Goal: Navigation & Orientation: Find specific page/section

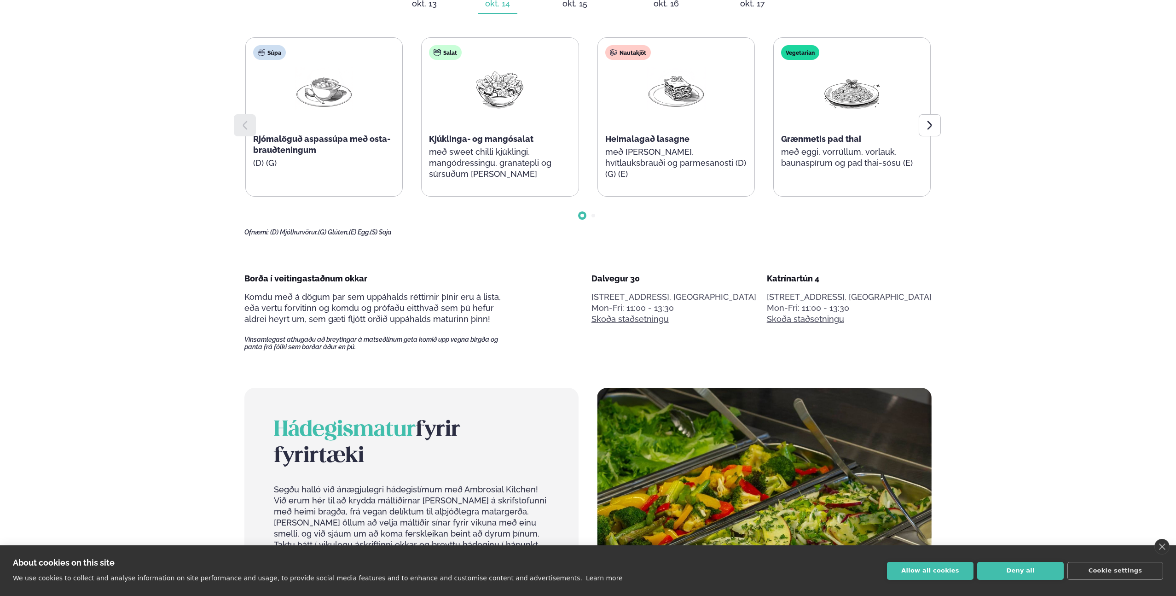
scroll to position [546, 0]
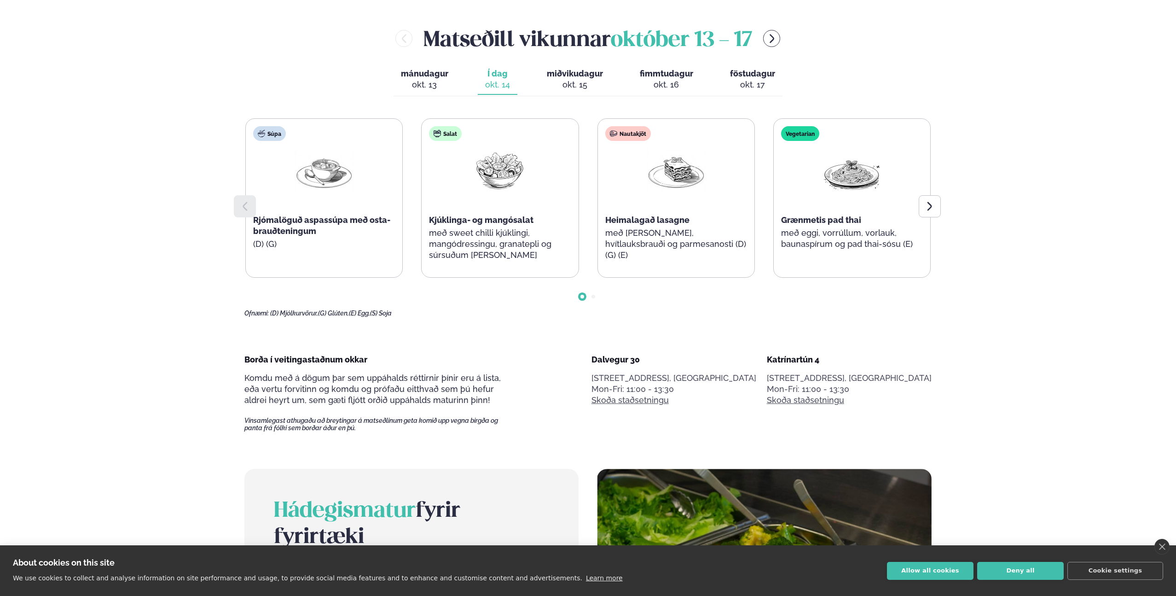
click at [942, 203] on main "Alþjóðleg matseld Hollur hádegisverður, Veitingar & Takeaway. Staðir okkar Dalv…" at bounding box center [588, 597] width 743 height 2287
click at [932, 211] on icon at bounding box center [929, 206] width 11 height 11
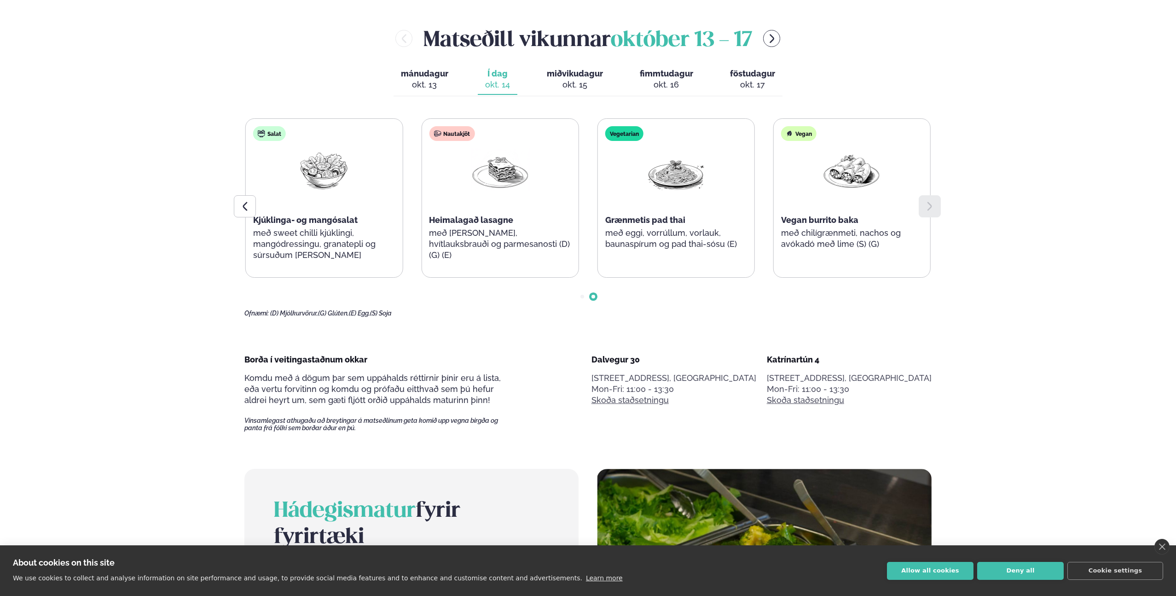
click at [930, 211] on icon at bounding box center [929, 206] width 11 height 11
click at [246, 209] on icon at bounding box center [245, 206] width 5 height 9
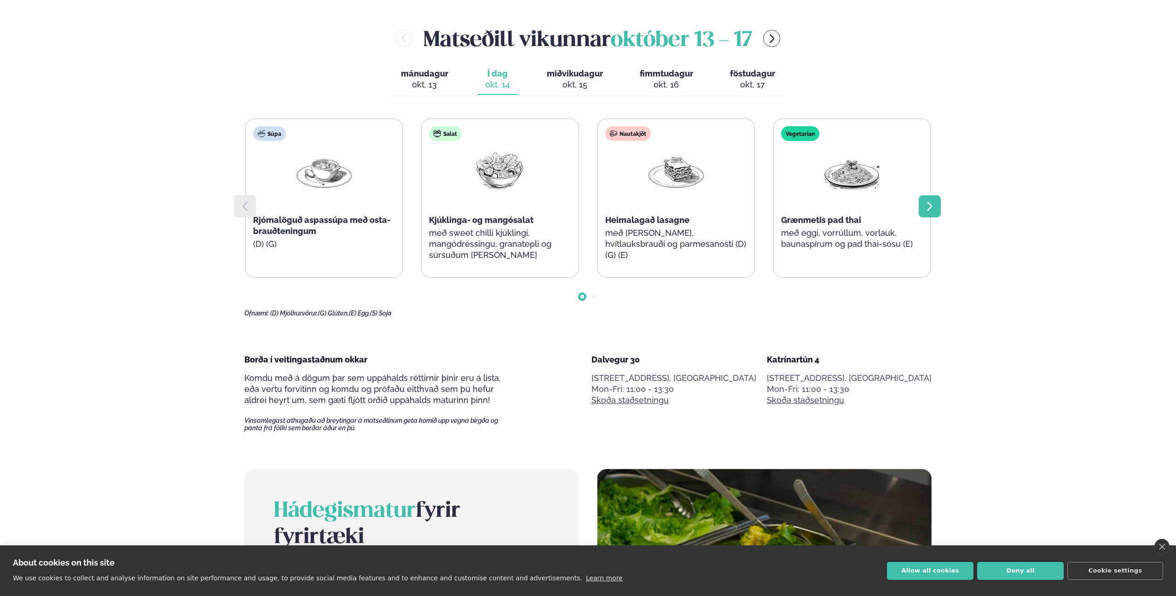
click at [928, 205] on icon at bounding box center [929, 206] width 11 height 11
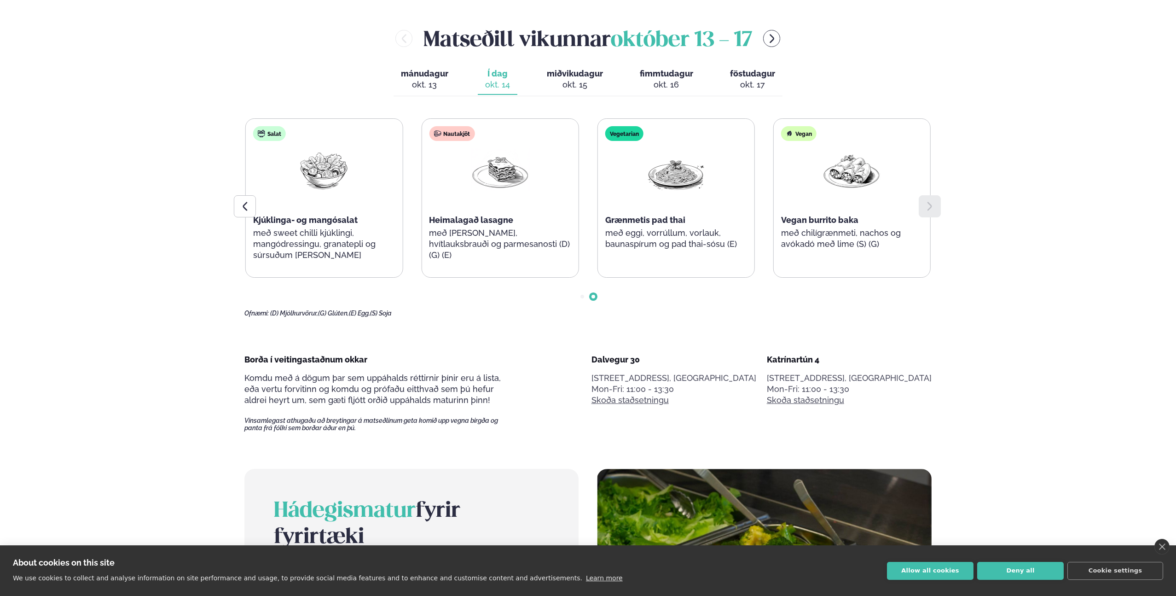
click at [653, 208] on div "Vegetarian Grænmetis pad thai með eggi, vorrúllum, vorlauk, baunaspírum og pad …" at bounding box center [676, 192] width 157 height 147
click at [661, 172] on img at bounding box center [676, 169] width 59 height 43
click at [243, 204] on icon at bounding box center [244, 206] width 11 height 11
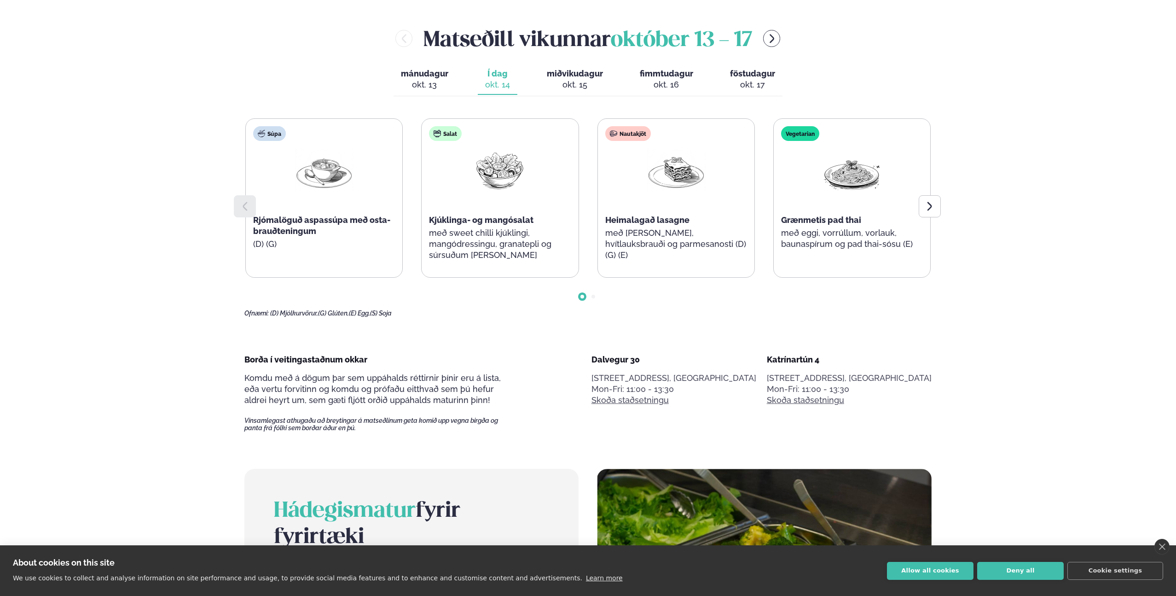
click at [506, 208] on div "Salat Kjúklinga- og mangósalat með sweet chilli kjúklingi, mangódressingu, gran…" at bounding box center [500, 198] width 157 height 158
click at [924, 211] on div at bounding box center [930, 206] width 22 height 22
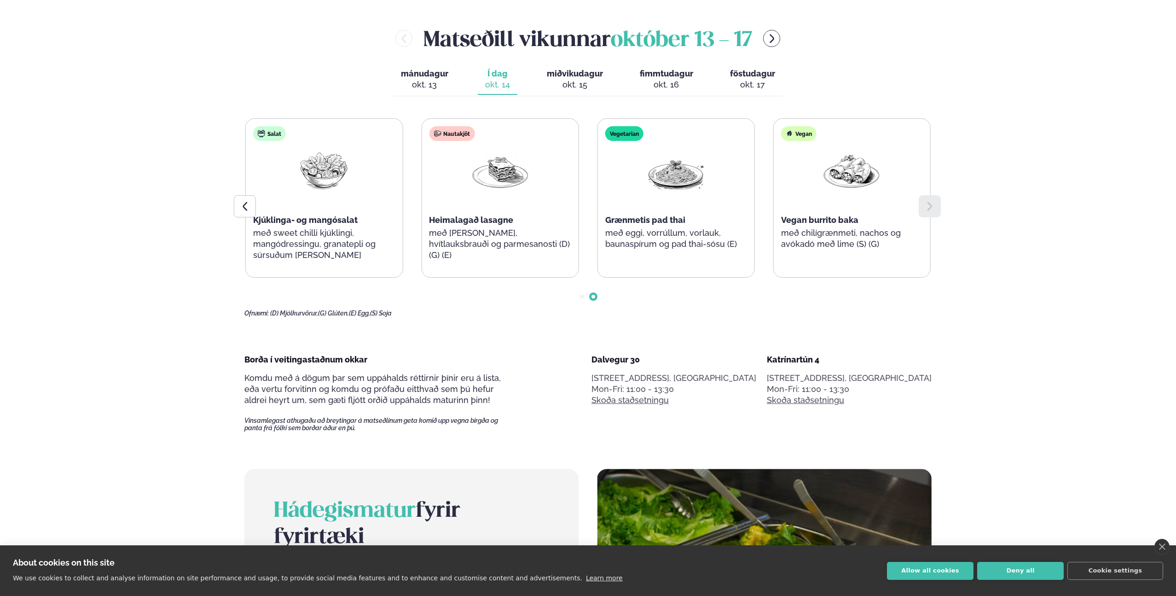
click at [844, 215] on div "Vegan Vegan burrito baka með chilígrænmeti, nachos og avókadó með lime (S) (G)" at bounding box center [852, 192] width 157 height 147
click at [817, 168] on div "Vegan Vegan burrito baka með chilígrænmeti, nachos og avókadó með lime (S) (G)" at bounding box center [852, 192] width 157 height 147
click at [237, 206] on div at bounding box center [245, 206] width 22 height 22
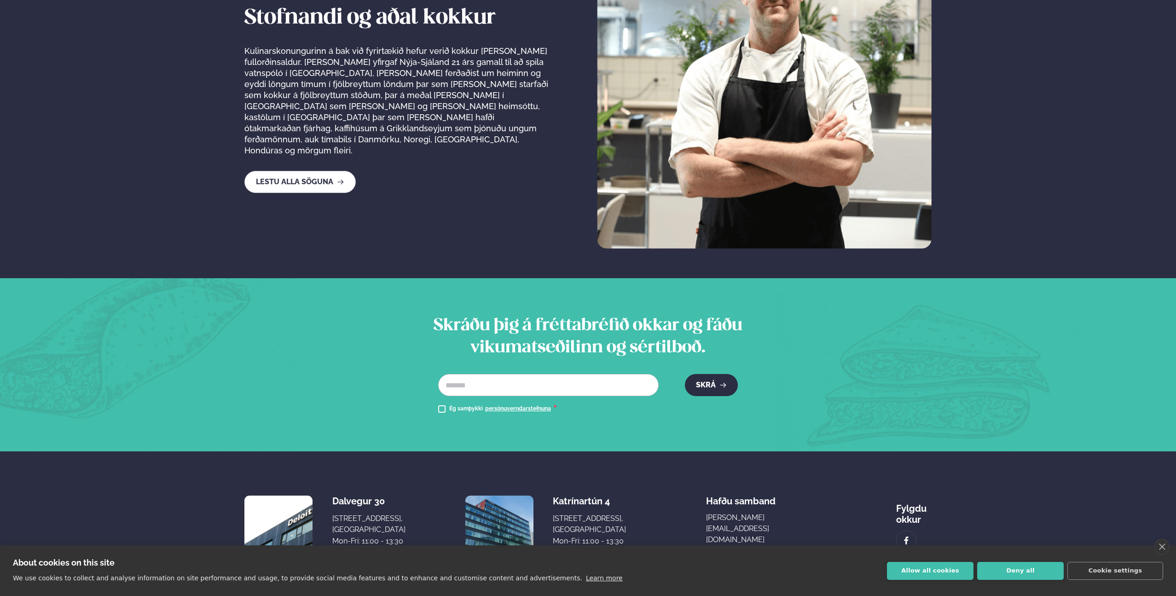
scroll to position [1844, 0]
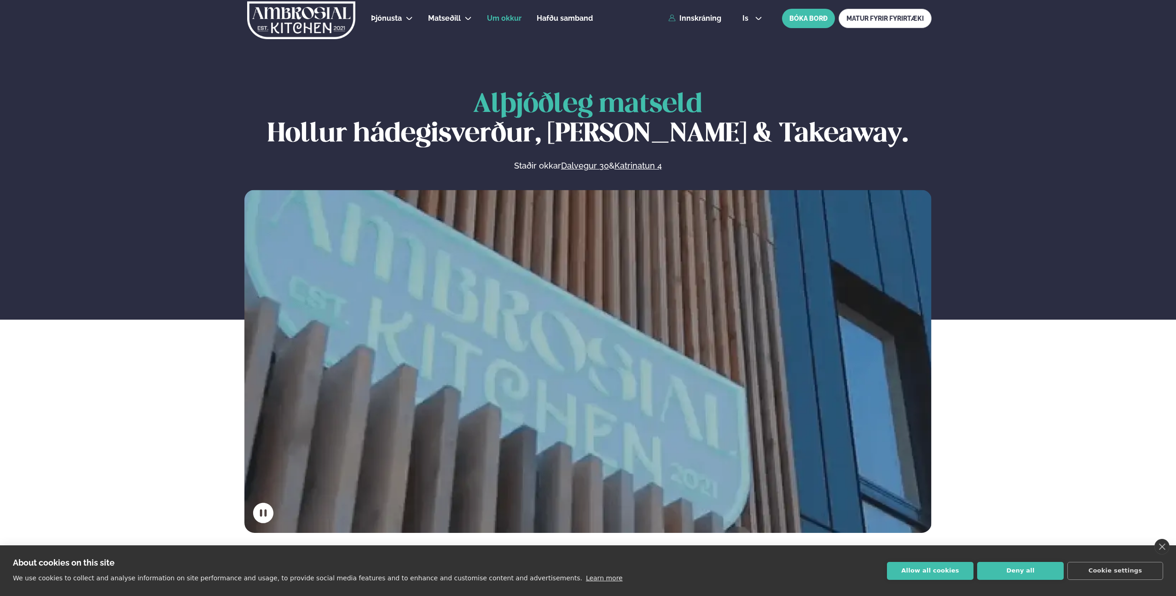
click at [495, 18] on span "Um okkur" at bounding box center [504, 18] width 35 height 9
